Goal: Task Accomplishment & Management: Use online tool/utility

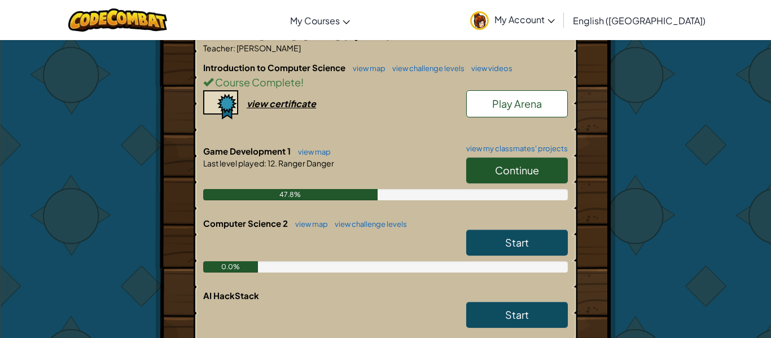
scroll to position [321, 0]
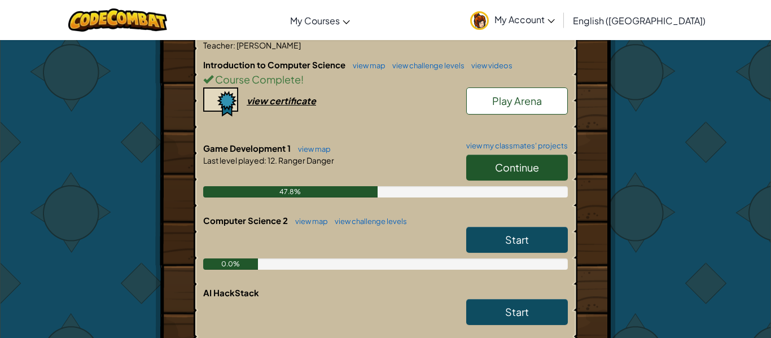
click at [495, 170] on span "Continue" at bounding box center [517, 167] width 44 height 13
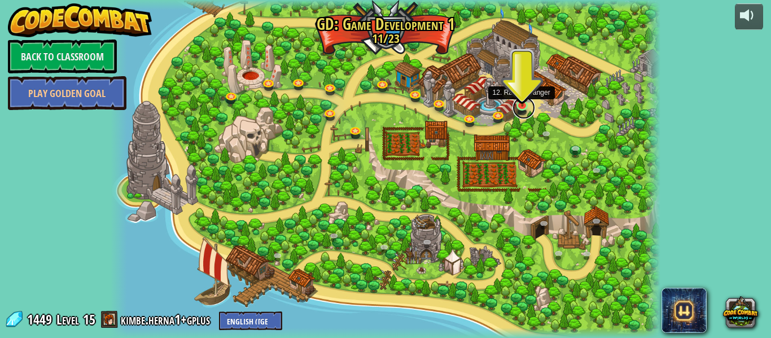
click at [527, 106] on link at bounding box center [523, 107] width 23 height 23
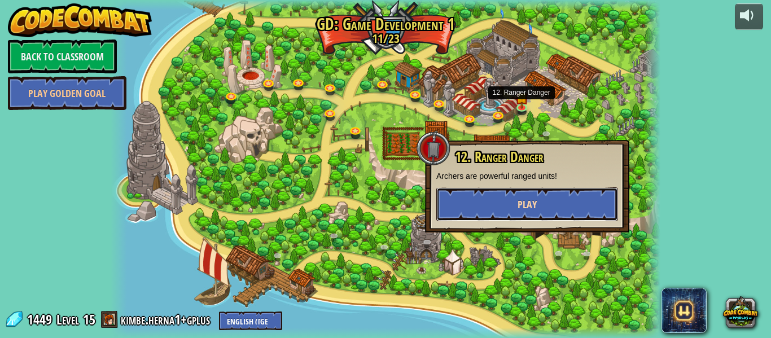
click at [499, 212] on button "Play" at bounding box center [527, 204] width 182 height 34
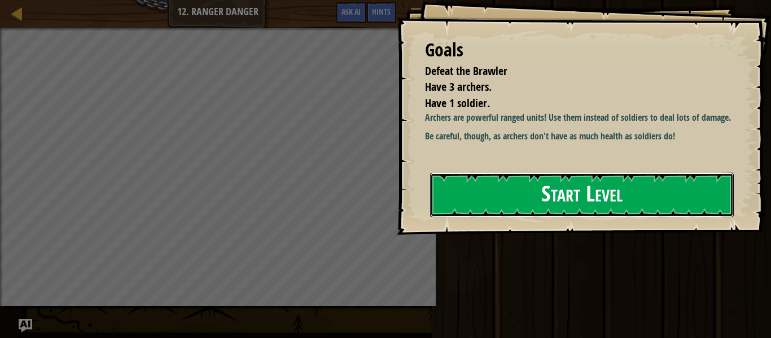
click at [707, 205] on button "Start Level" at bounding box center [581, 195] width 303 height 45
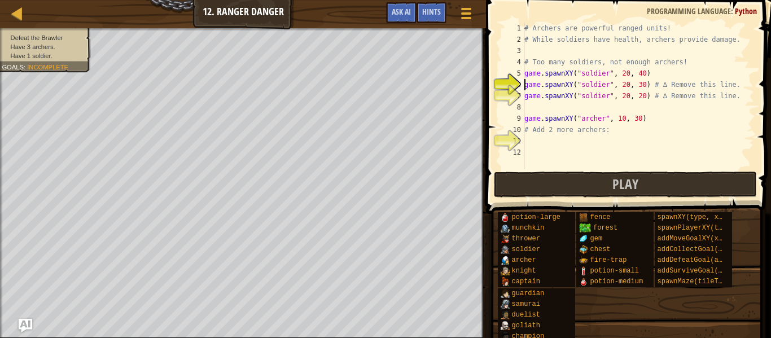
click at [672, 92] on div "# Archers are powerful ranged units! # While soldiers have health, archers prov…" at bounding box center [638, 107] width 232 height 169
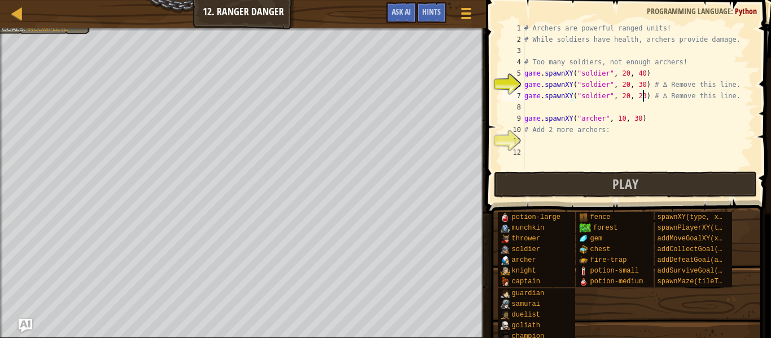
click at [642, 87] on div "# Archers are powerful ranged units! # While soldiers have health, archers prov…" at bounding box center [638, 107] width 232 height 169
click at [644, 68] on div "# Archers are powerful ranged units! # While soldiers have health, archers prov…" at bounding box center [638, 107] width 232 height 169
type textarea "game.spawnXY("soldier", 20, 43)"
click at [527, 140] on div "# Archers are powerful ranged units! # While soldiers have health, archers prov…" at bounding box center [638, 107] width 232 height 169
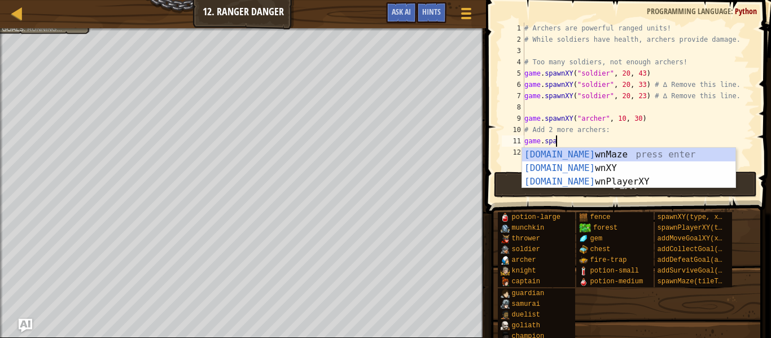
scroll to position [5, 4]
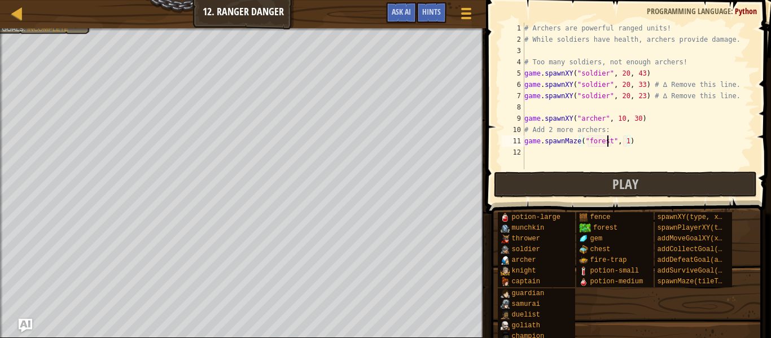
click at [606, 142] on div "# Archers are powerful ranged units! # While soldiers have health, archers prov…" at bounding box center [638, 107] width 232 height 169
click at [628, 143] on div "# Archers are powerful ranged units! # While soldiers have health, archers prov…" at bounding box center [638, 107] width 232 height 169
click at [631, 136] on div "# Archers are powerful ranged units! # While soldiers have health, archers prov…" at bounding box center [638, 107] width 232 height 169
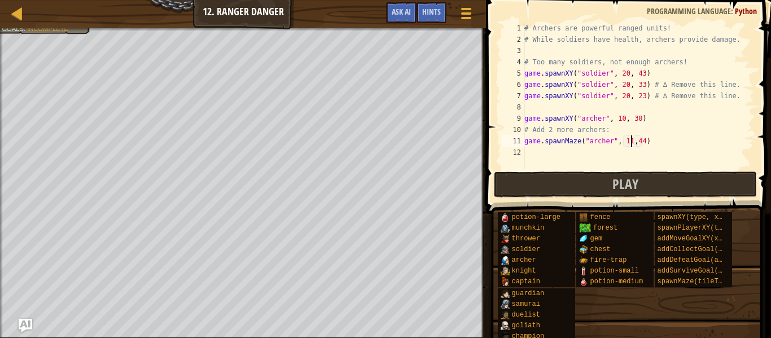
click at [635, 139] on div "# Archers are powerful ranged units! # While soldiers have health, archers prov…" at bounding box center [638, 107] width 232 height 169
click at [622, 142] on div "# Archers are powerful ranged units! # While soldiers have health, archers prov…" at bounding box center [638, 107] width 232 height 169
click at [634, 141] on div "# Archers are powerful ranged units! # While soldiers have health, archers prov…" at bounding box center [638, 107] width 232 height 169
click at [576, 142] on div "# Archers are powerful ranged units! # While soldiers have health, archers prov…" at bounding box center [638, 107] width 232 height 169
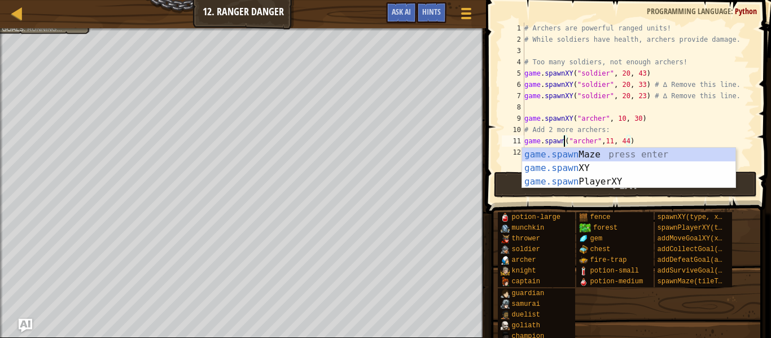
scroll to position [5, 7]
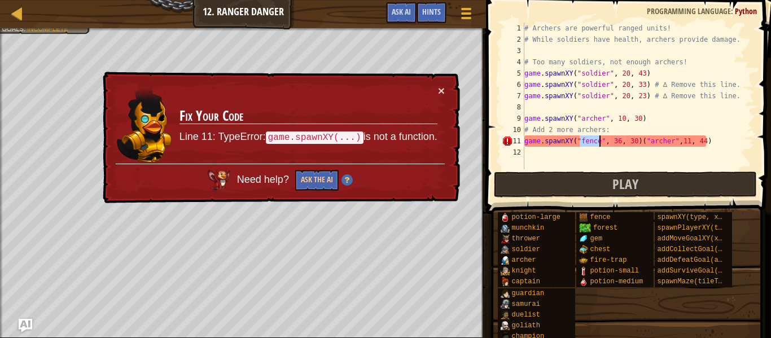
click at [637, 142] on div "# Archers are powerful ranged units! # While soldiers have health, archers prov…" at bounding box center [638, 107] width 232 height 169
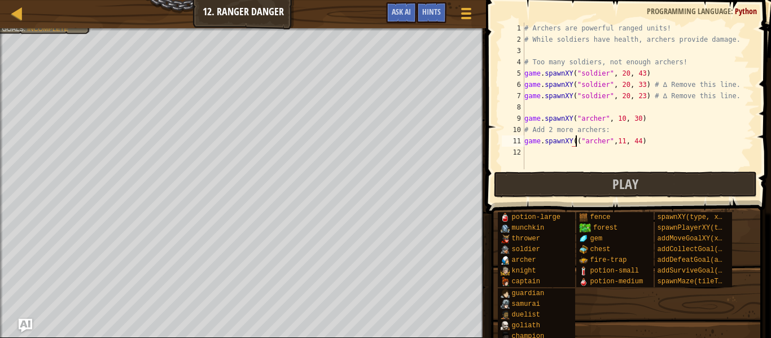
type textarea "game.spawnXY("[PERSON_NAME]",11, 44)"
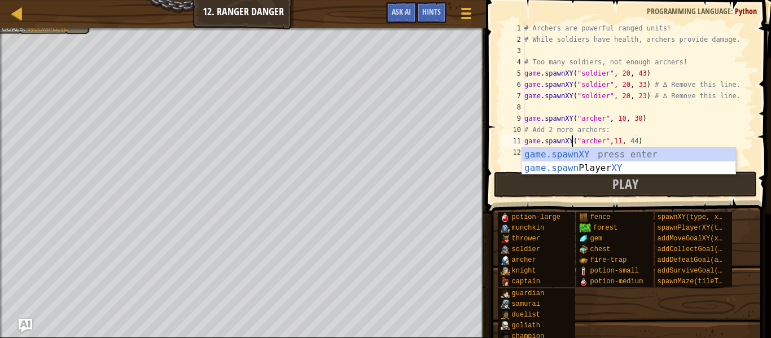
click at [668, 140] on div "# Archers are powerful ranged units! # While soldiers have health, archers prov…" at bounding box center [638, 107] width 232 height 169
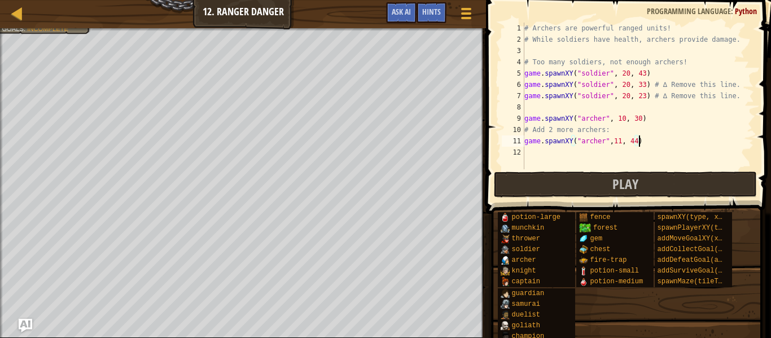
click at [540, 156] on div "# Archers are powerful ranged units! # While soldiers have health, archers prov…" at bounding box center [638, 107] width 232 height 169
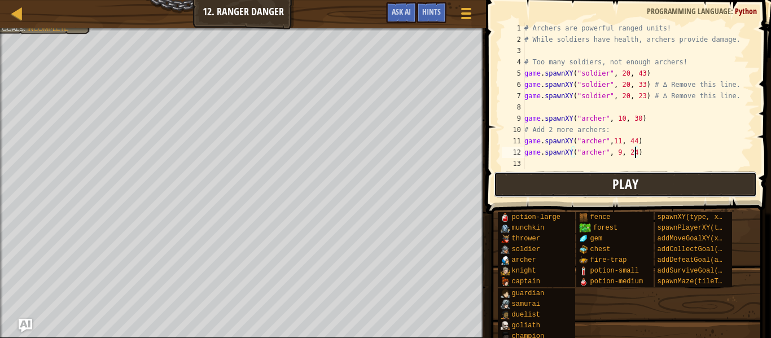
click at [519, 187] on button "Play" at bounding box center [625, 184] width 263 height 26
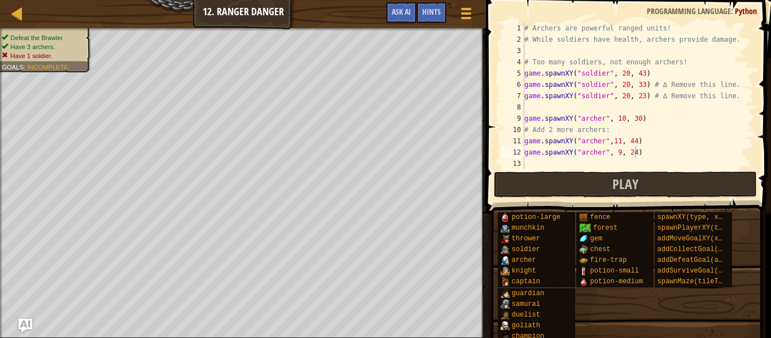
click at [67, 51] on li "Have 1 soldier." at bounding box center [43, 55] width 82 height 9
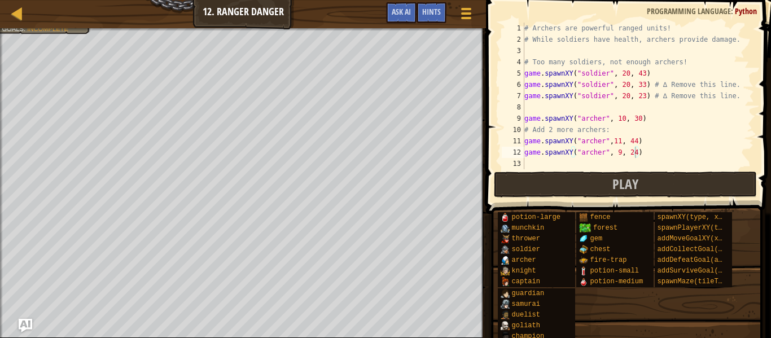
click at [27, 29] on div at bounding box center [243, 29] width 486 height 3
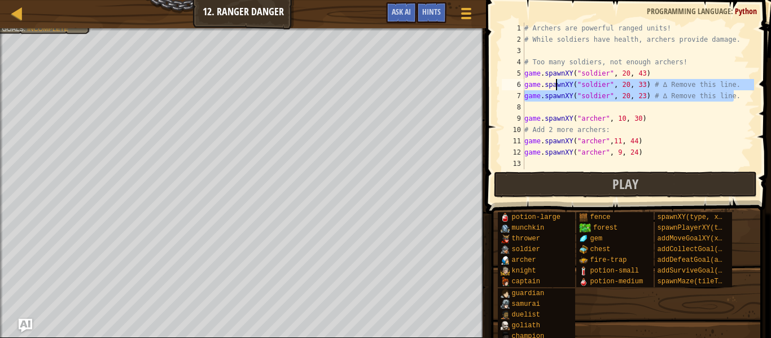
drag, startPoint x: 733, startPoint y: 94, endPoint x: 555, endPoint y: 83, distance: 178.6
click at [555, 83] on div "# Archers are powerful ranged units! # While soldiers have health, archers prov…" at bounding box center [638, 107] width 232 height 169
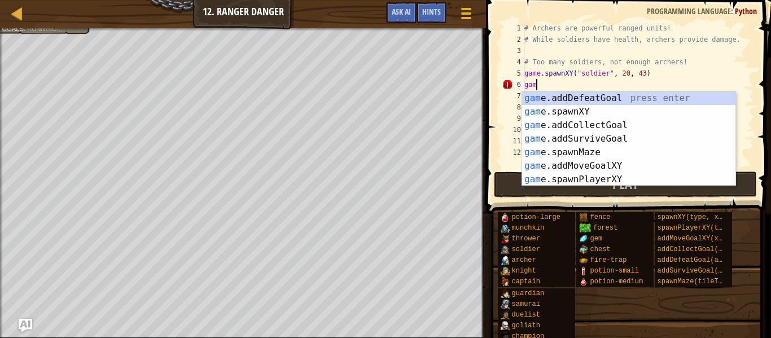
scroll to position [5, 1]
type textarea "g"
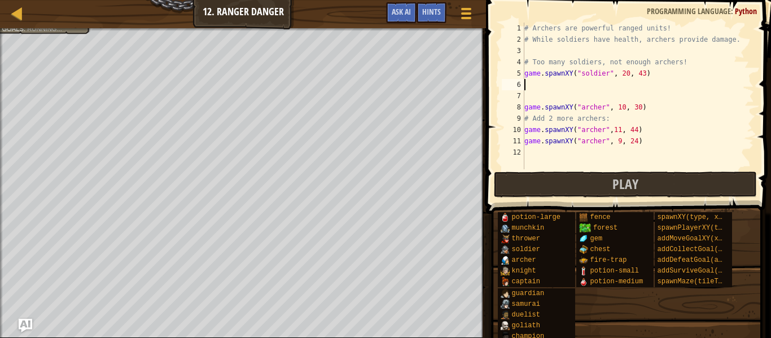
type textarea "game.spawnXY("soldier", 20, 43)"
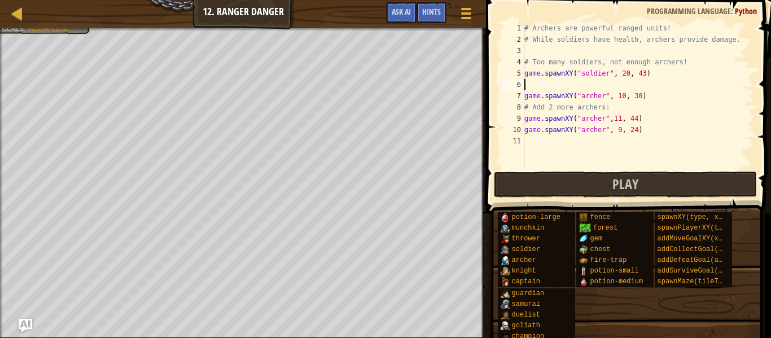
type textarea "game.spawnXY("soldier", 20, 43)"
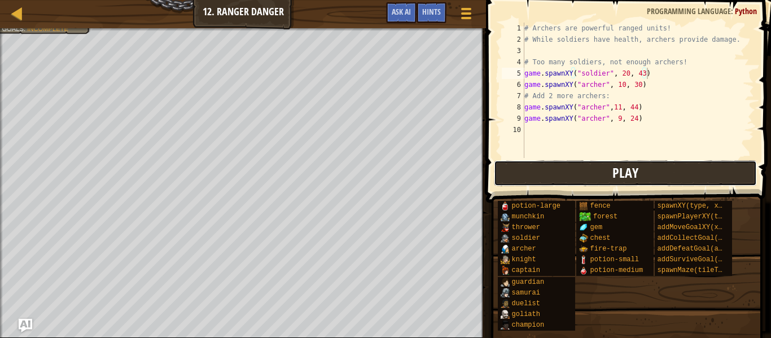
click at [654, 163] on button "Play" at bounding box center [625, 173] width 263 height 26
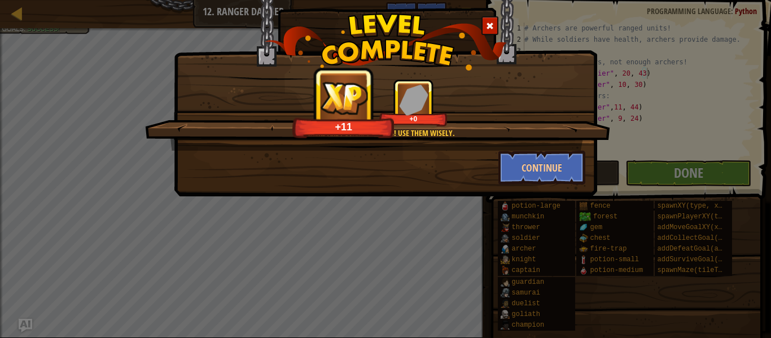
click at [657, 168] on div "Archers are powerful units! Use them wisely. +11 +0 Continue" at bounding box center [385, 169] width 771 height 338
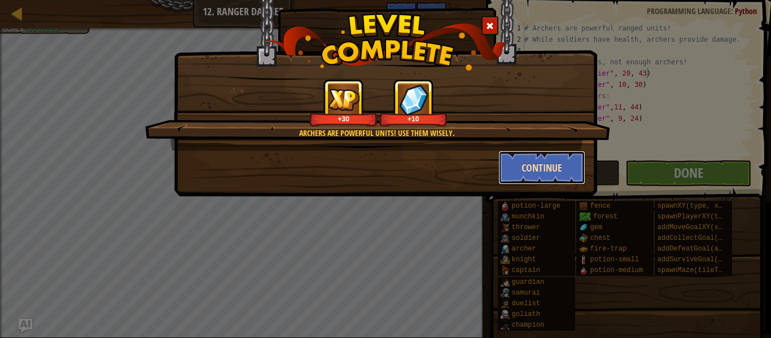
click at [568, 164] on button "Continue" at bounding box center [541, 168] width 87 height 34
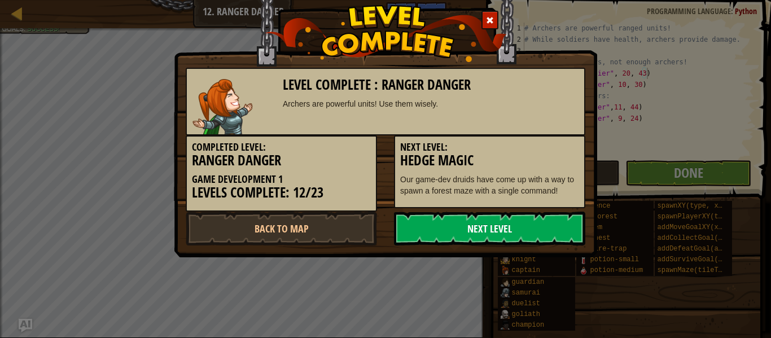
click at [529, 230] on link "Next Level" at bounding box center [489, 229] width 191 height 34
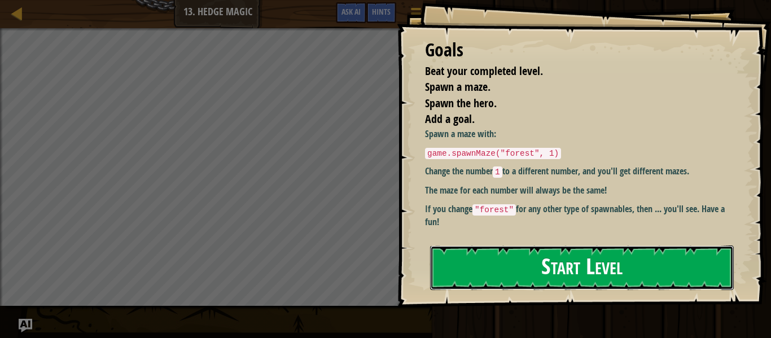
click at [645, 274] on button "Start Level" at bounding box center [581, 267] width 303 height 45
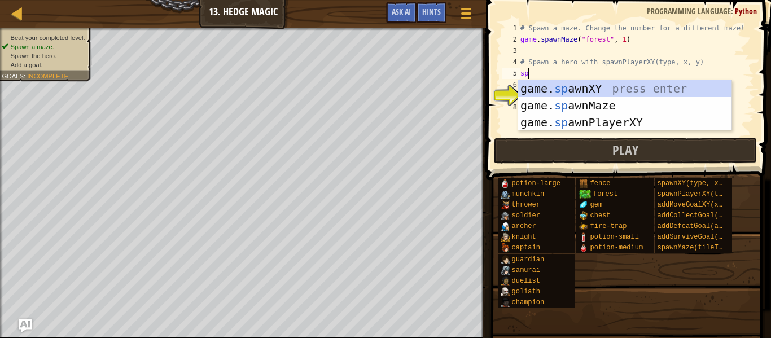
scroll to position [5, 1]
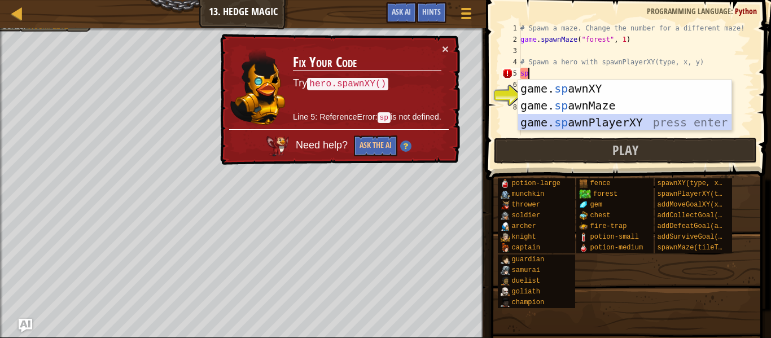
click at [628, 118] on div "game. sp awnXY press enter game. sp awnMaze press enter game. sp awnPlayerXY pr…" at bounding box center [624, 122] width 213 height 85
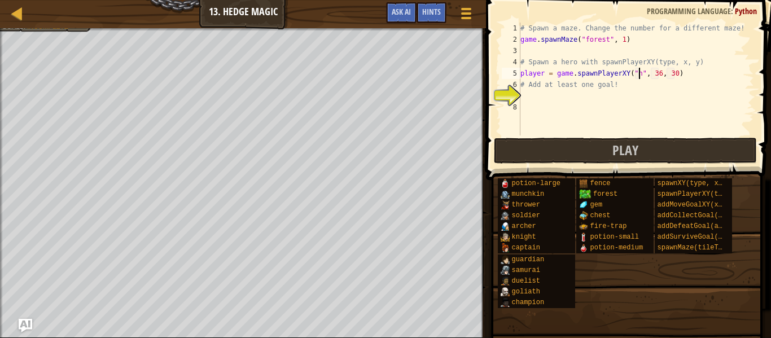
type textarea "player = game.spawnPlayerXY("hero", 36, 30)"
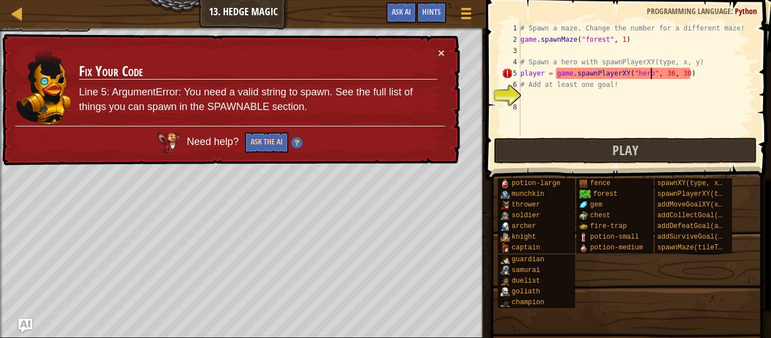
click at [555, 103] on div "# Spawn a maze. Change the number for a different maze! game . spawnMaze ( "for…" at bounding box center [636, 90] width 236 height 135
click at [538, 100] on div "# Spawn a maze. Change the number for a different maze! game . spawnMaze ( "for…" at bounding box center [636, 90] width 236 height 135
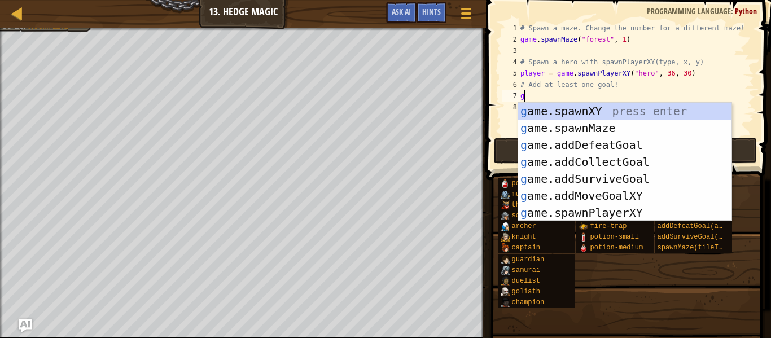
scroll to position [5, 1]
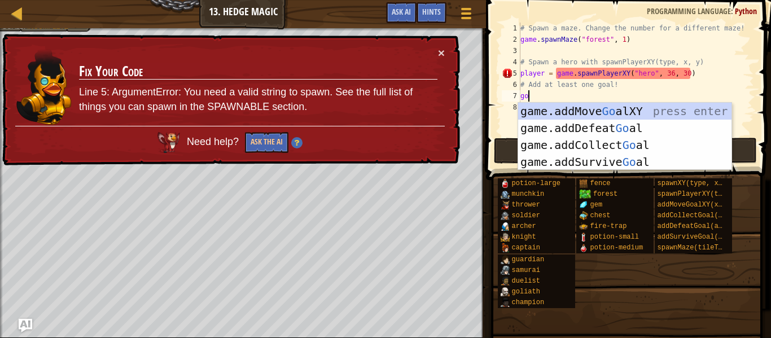
click at [668, 113] on div "game.addMove Go alXY press enter game.addDefeat Go al press enter game.addColle…" at bounding box center [624, 154] width 213 height 102
type textarea "game.addMoveGoalXY(36, 30)"
